Goal: Navigation & Orientation: Find specific page/section

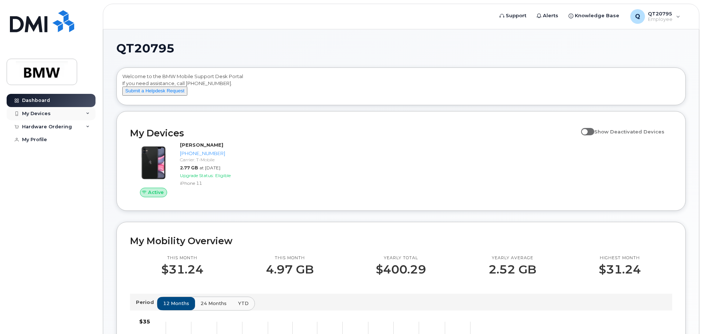
click at [85, 115] on div "My Devices" at bounding box center [51, 113] width 89 height 13
click at [89, 167] on div "Hardware Ordering" at bounding box center [51, 166] width 89 height 13
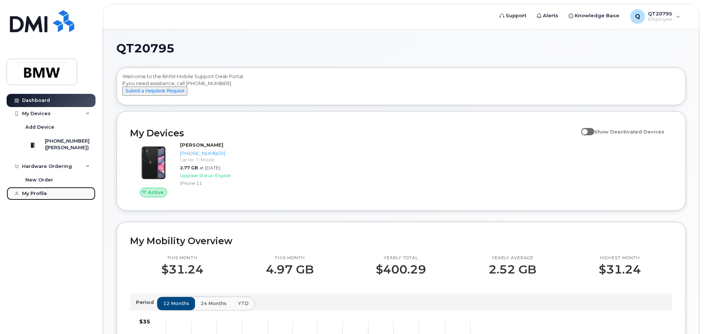
click at [48, 200] on link "My Profile" at bounding box center [51, 193] width 89 height 13
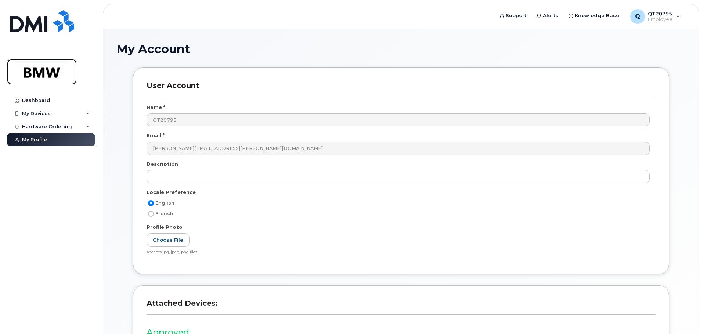
click at [60, 73] on img at bounding box center [42, 71] width 57 height 21
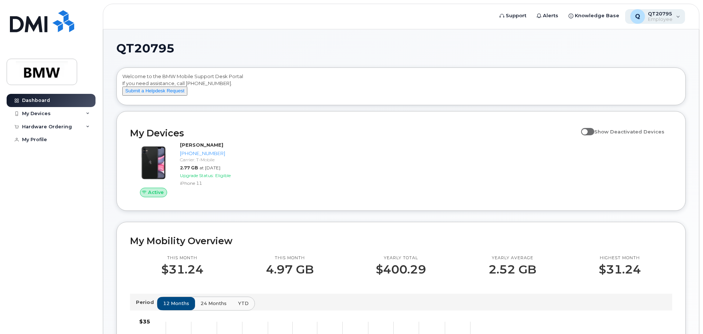
click at [675, 20] on div "Q QT20795 Employee" at bounding box center [655, 16] width 60 height 15
click at [600, 17] on span "Knowledge Base" at bounding box center [597, 15] width 44 height 7
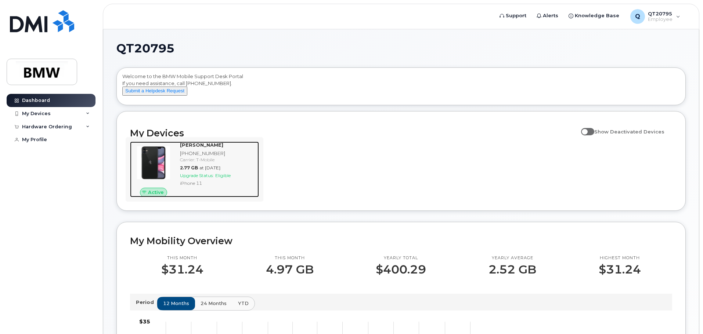
click at [240, 186] on div "Paul Huffstickler 864-800-9028 Carrier: T-Mobile 2.77 GB at Sep 01, 2025 Upgrad…" at bounding box center [218, 170] width 82 height 56
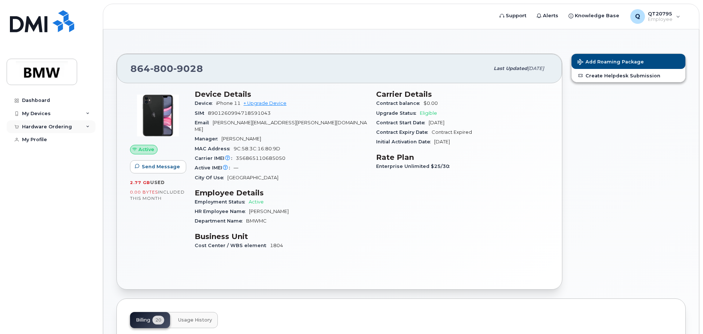
click at [89, 129] on div "Hardware Ordering" at bounding box center [51, 126] width 89 height 13
click at [90, 115] on div "My Devices" at bounding box center [51, 113] width 89 height 13
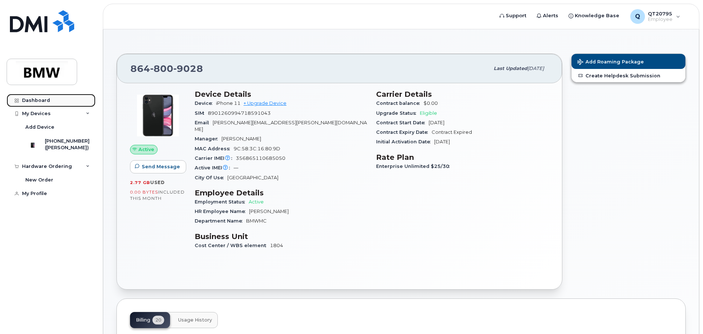
click at [61, 102] on link "Dashboard" at bounding box center [51, 100] width 89 height 13
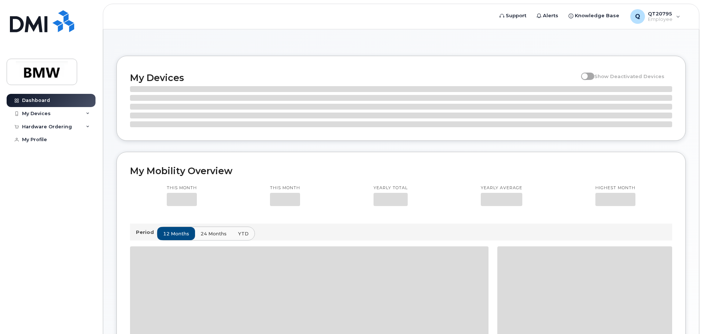
click at [34, 104] on body "Support Alerts Knowledge Base Q QT20795 Employee English Français Sign out Dash…" at bounding box center [351, 294] width 703 height 589
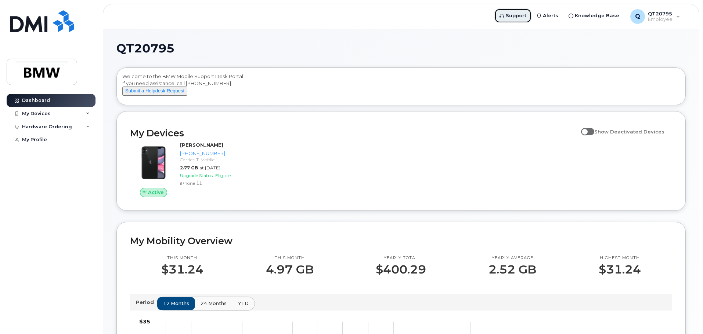
click at [513, 17] on span "Support" at bounding box center [516, 15] width 21 height 7
click at [38, 25] on img at bounding box center [42, 21] width 64 height 22
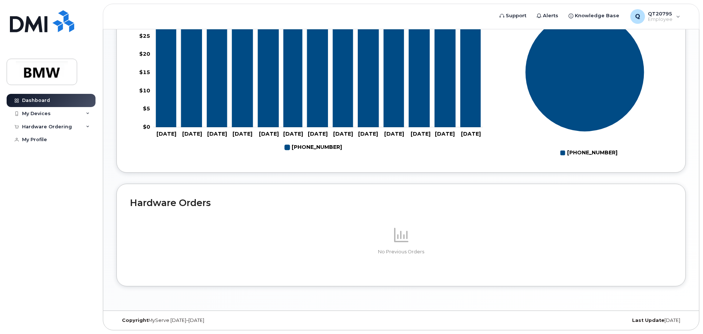
scroll to position [329, 0]
